Goal: Task Accomplishment & Management: Manage account settings

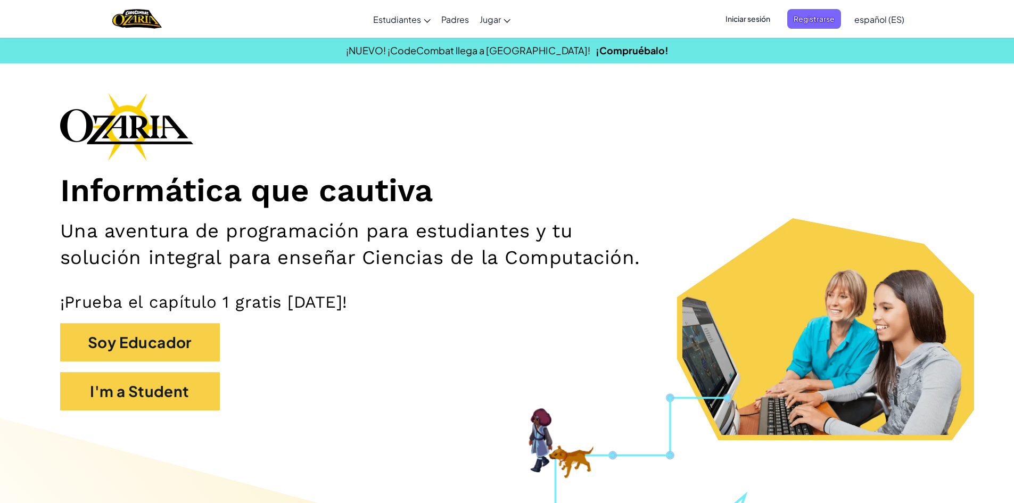
click at [747, 16] on span "Iniciar sesión" at bounding box center [747, 19] width 57 height 20
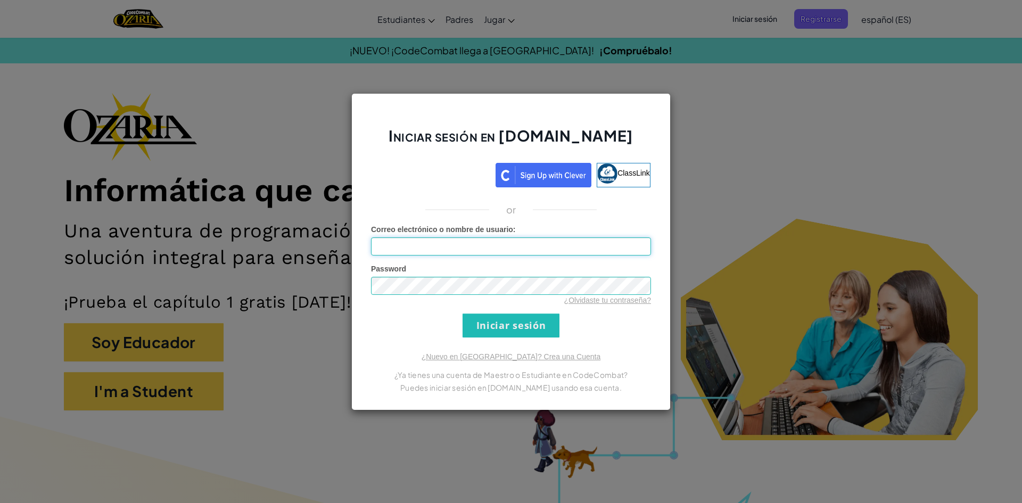
click at [448, 240] on input "Correo electrónico o nombre de usuario :" at bounding box center [511, 246] width 280 height 18
type input "al07"
click at [226, 170] on div "Iniciar sesión en [DOMAIN_NAME] ClassLink or Error desconocido. Correo electrón…" at bounding box center [511, 251] width 1022 height 503
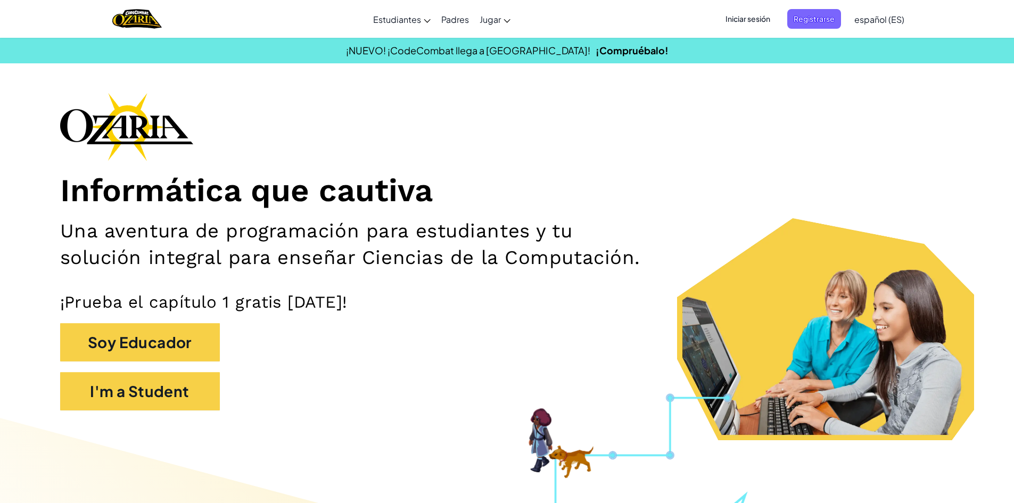
click at [762, 18] on span "Iniciar sesión" at bounding box center [747, 19] width 57 height 20
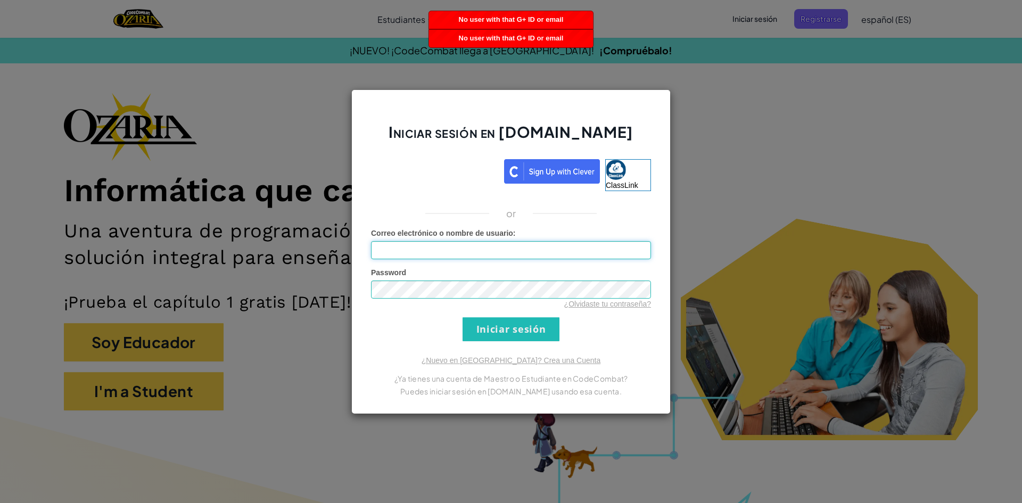
click at [481, 246] on input "Correo electrónico o nombre de usuario :" at bounding box center [511, 250] width 280 height 18
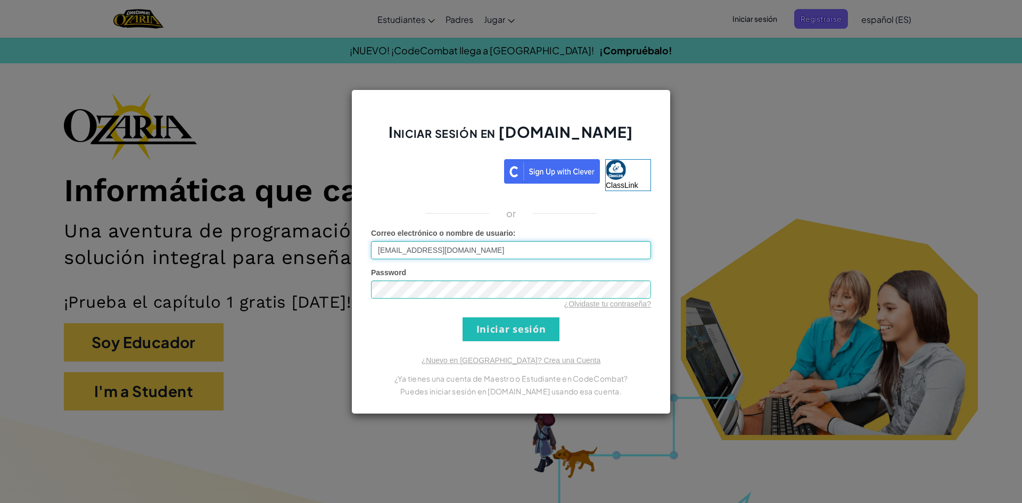
type input "[EMAIL_ADDRESS][DOMAIN_NAME]"
click at [463, 317] on input "Iniciar sesión" at bounding box center [511, 329] width 97 height 24
